Goal: Information Seeking & Learning: Learn about a topic

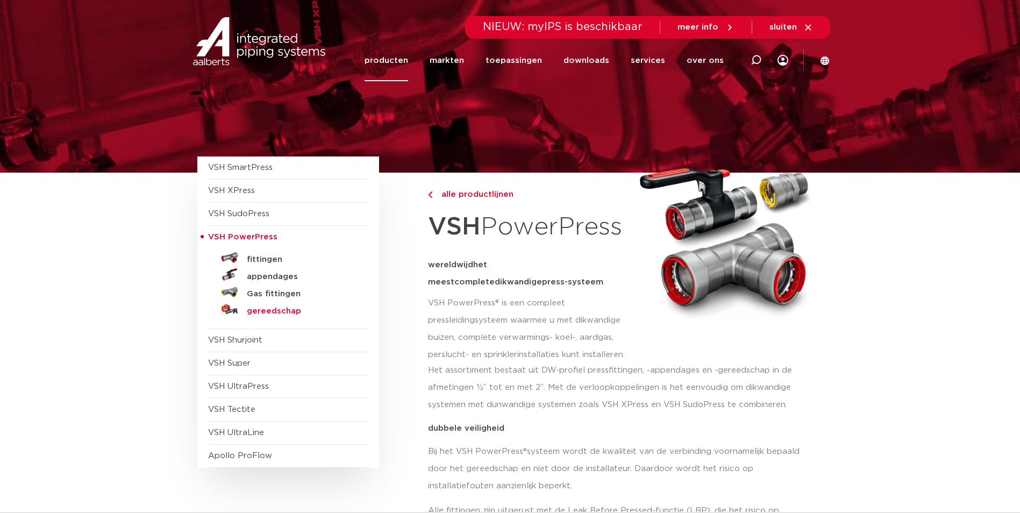
click at [254, 315] on h5 "gereedschap" at bounding box center [300, 312] width 107 height 10
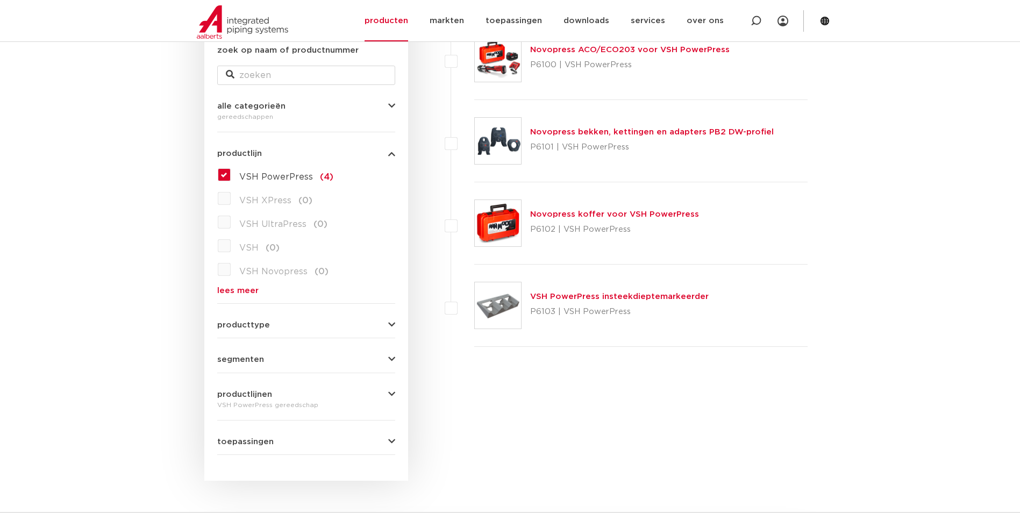
scroll to position [161, 0]
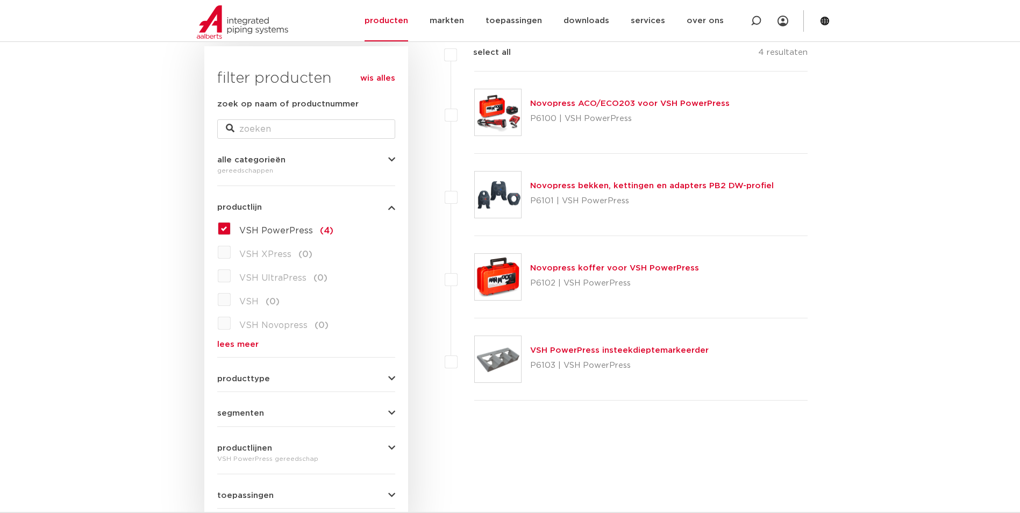
click at [616, 107] on link "Novopress ACO/ECO203 voor VSH PowerPress" at bounding box center [630, 104] width 200 height 8
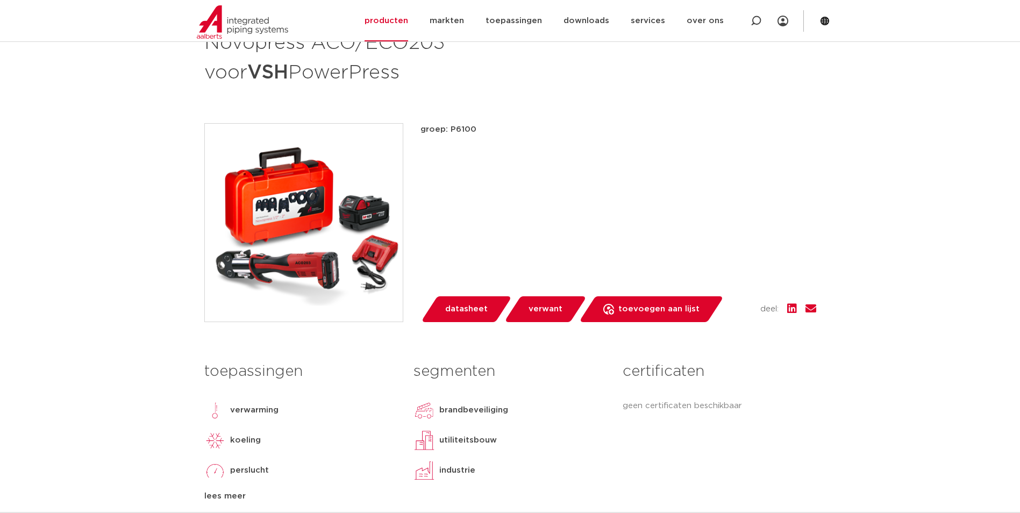
scroll to position [161, 0]
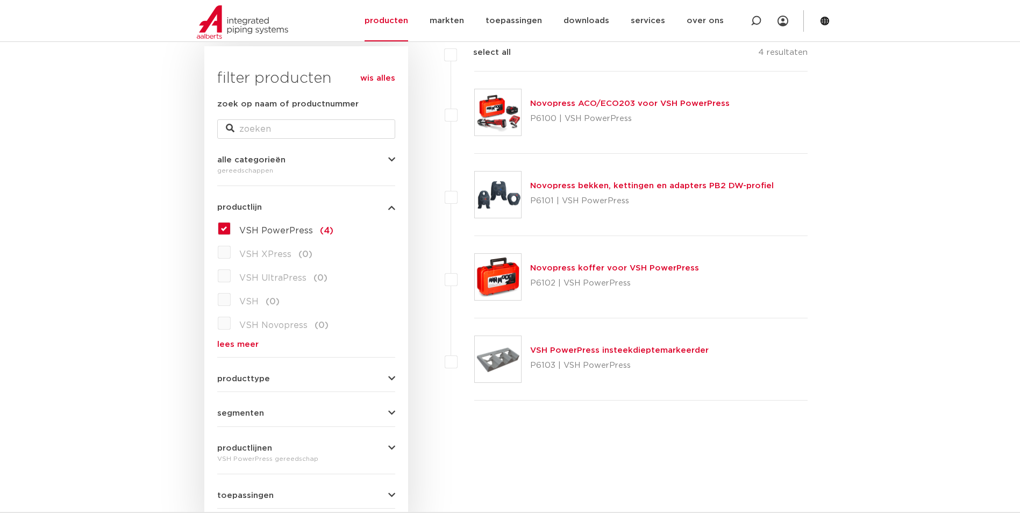
click at [611, 107] on link "Novopress ACO/ECO203 voor VSH PowerPress" at bounding box center [630, 104] width 200 height 8
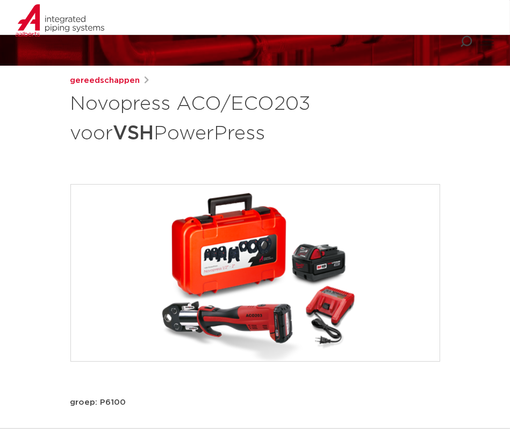
scroll to position [54, 0]
